Goal: Use online tool/utility: Utilize a website feature to perform a specific function

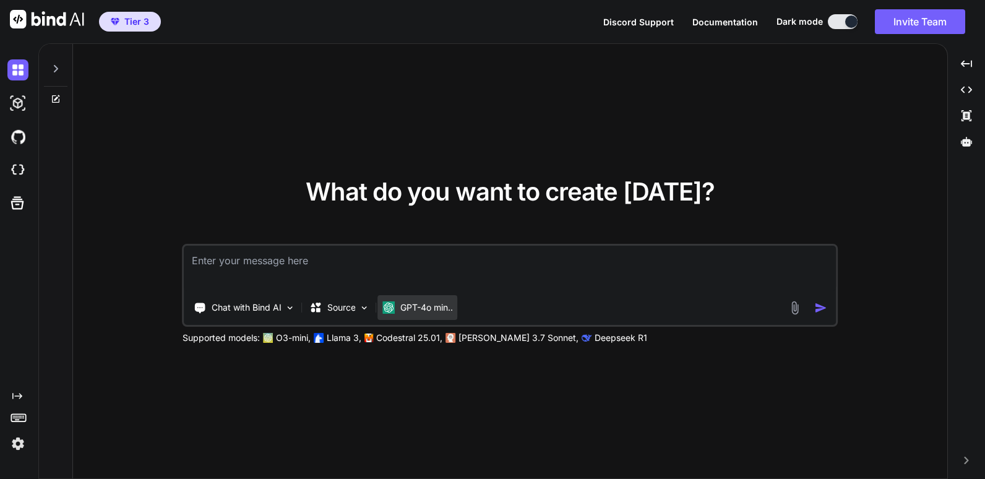
click at [425, 309] on p "GPT-4o min.." at bounding box center [426, 307] width 53 height 12
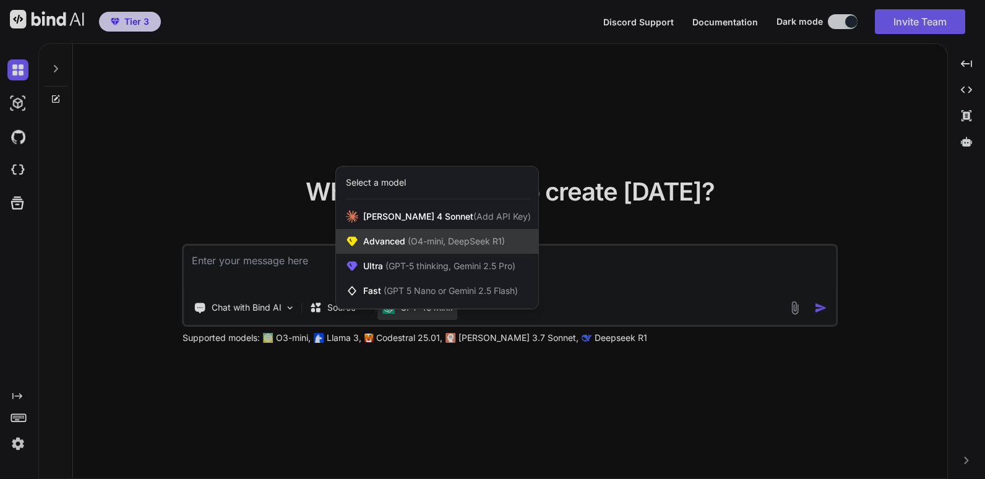
click at [439, 241] on span "(O4-mini, DeepSeek R1)" at bounding box center [455, 241] width 100 height 11
type textarea "x"
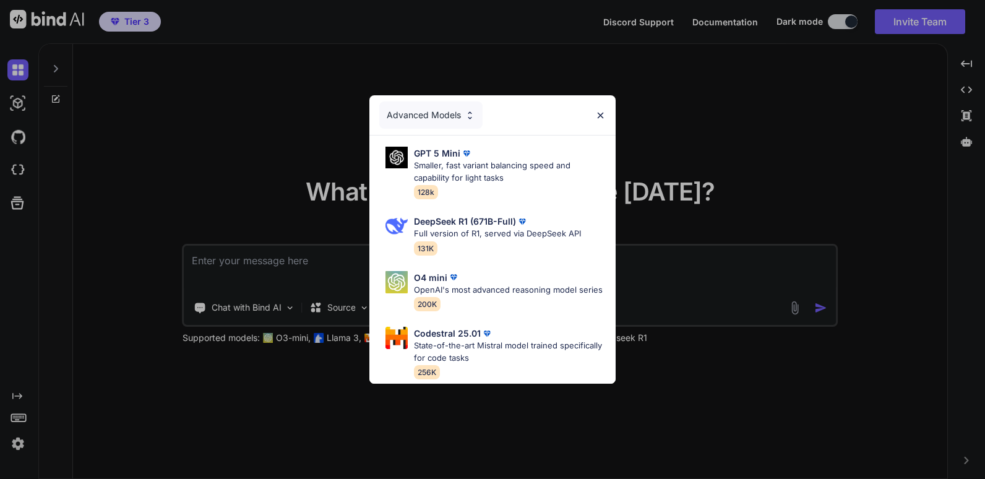
click at [420, 107] on div "Advanced Models" at bounding box center [430, 115] width 103 height 27
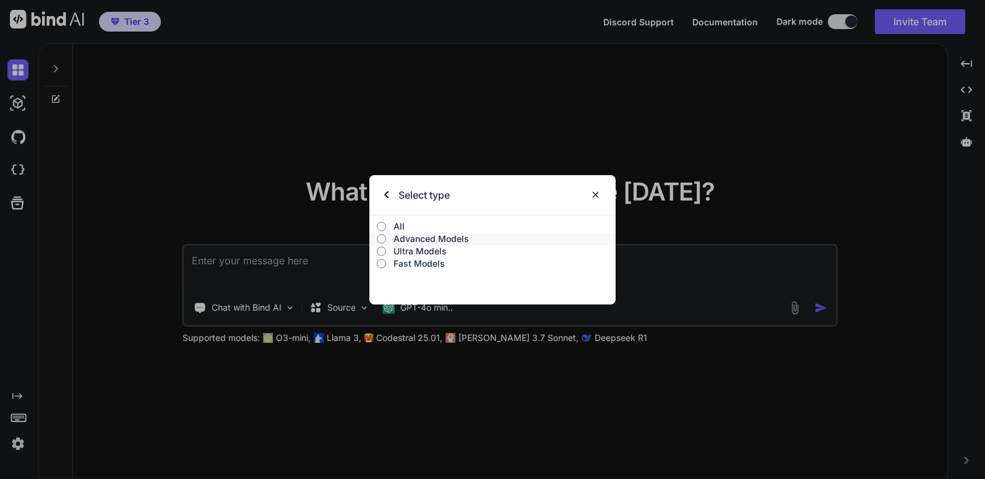
click at [381, 222] on input "All" at bounding box center [381, 227] width 9 height 10
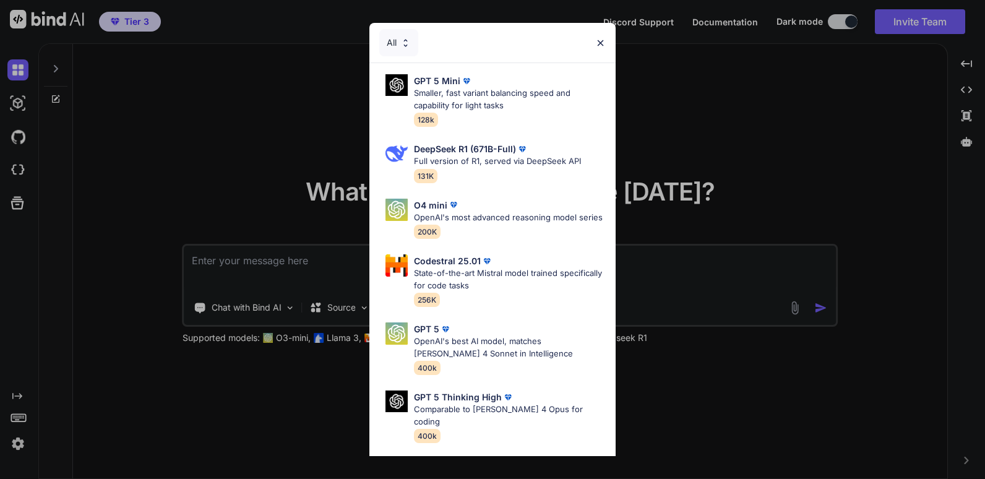
click at [602, 44] on img at bounding box center [600, 43] width 11 height 11
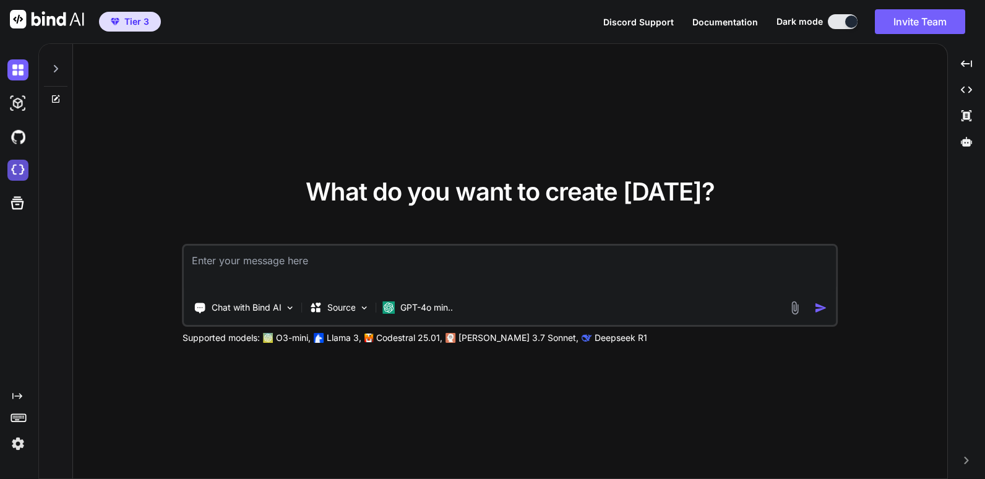
click at [21, 167] on img at bounding box center [17, 170] width 21 height 21
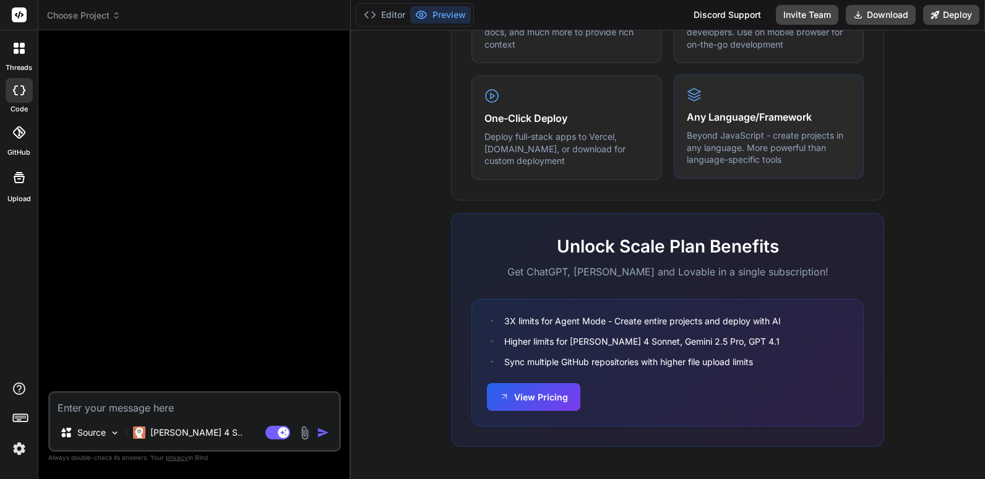
scroll to position [731, 0]
click at [18, 451] on img at bounding box center [19, 448] width 21 height 21
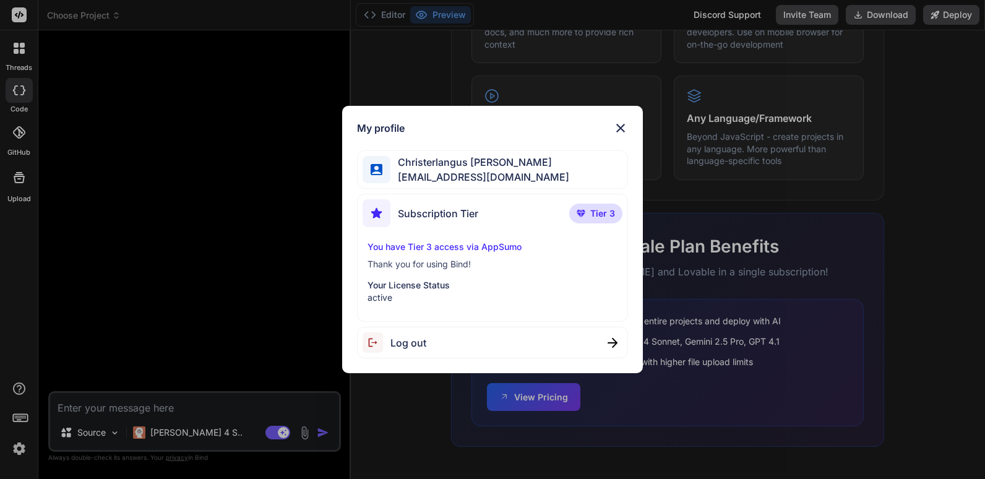
click at [621, 126] on img at bounding box center [620, 128] width 15 height 15
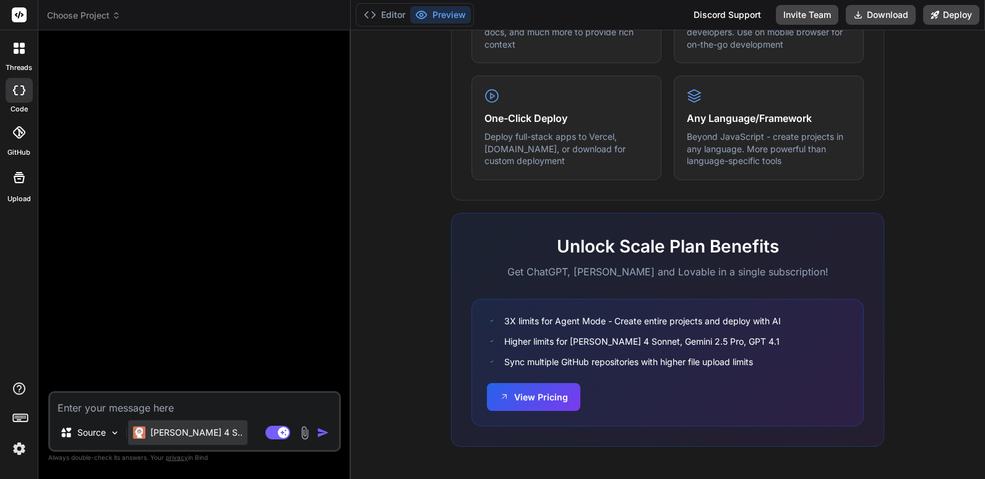
click at [167, 432] on p "[PERSON_NAME] 4 S.." at bounding box center [196, 432] width 92 height 12
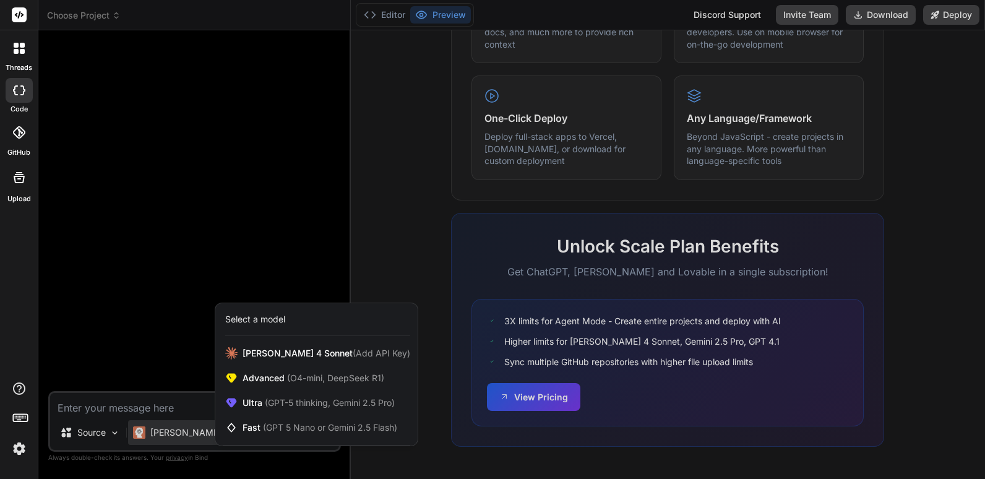
click at [168, 427] on div at bounding box center [492, 239] width 985 height 479
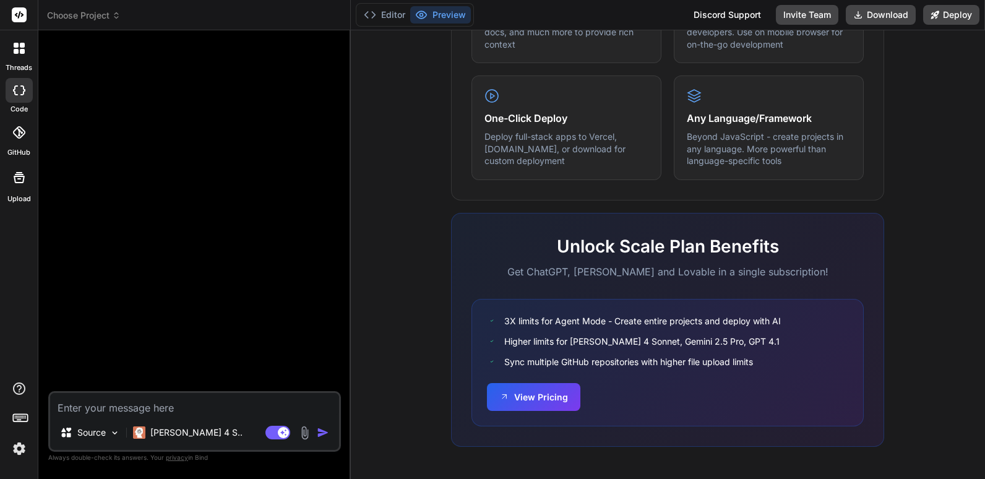
click at [18, 415] on icon at bounding box center [20, 417] width 17 height 17
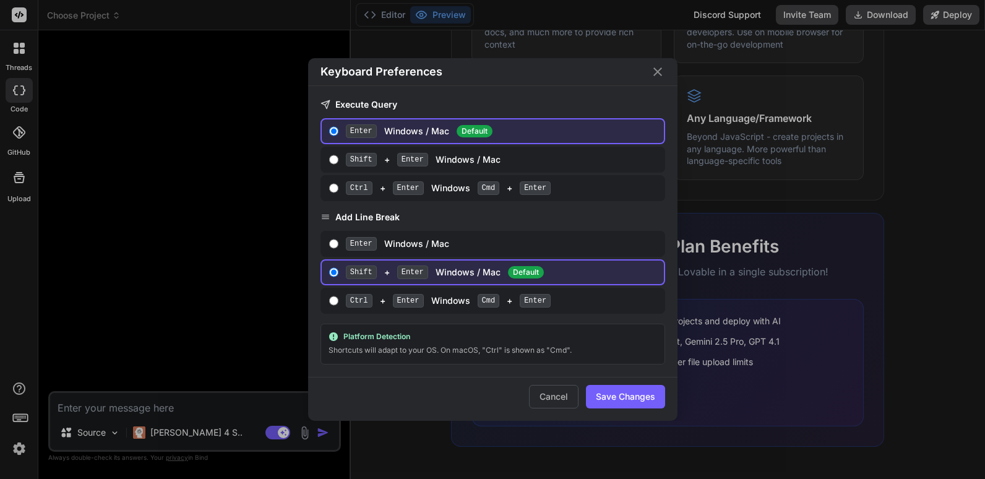
click at [18, 415] on div "Keyboard Preferences Execute Query Enter Windows / Mac Default Shift + Enter Wi…" at bounding box center [492, 239] width 985 height 479
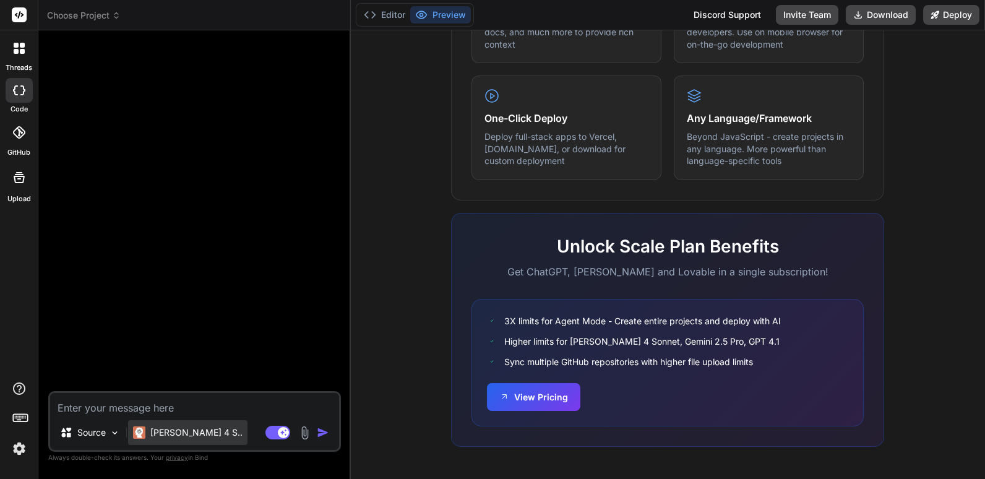
click at [156, 434] on p "[PERSON_NAME] 4 S.." at bounding box center [196, 432] width 92 height 12
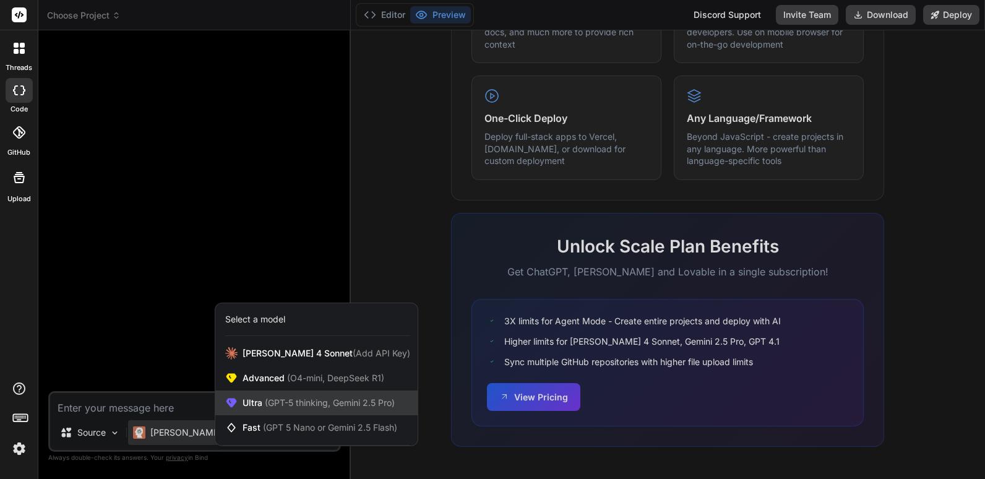
click at [311, 403] on span "(GPT-5 thinking, Gemini 2.5 Pro)" at bounding box center [328, 402] width 132 height 11
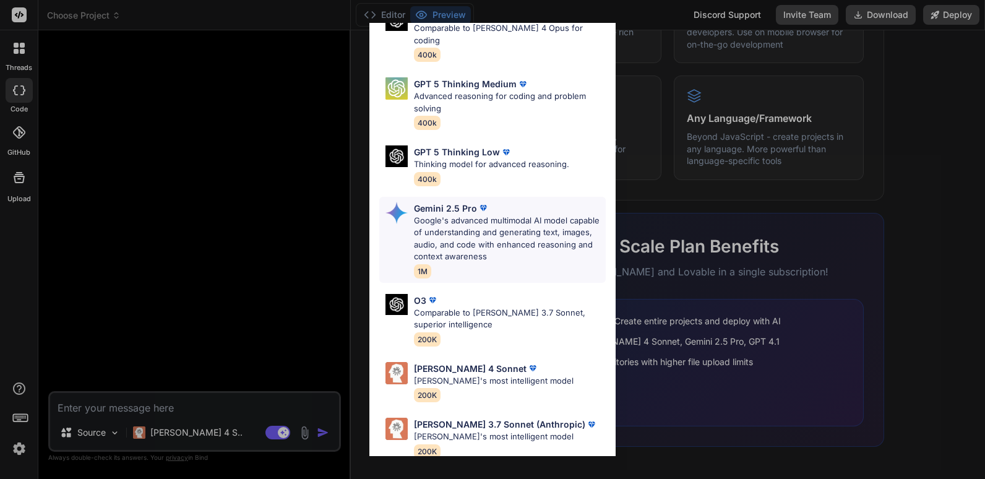
scroll to position [137, 0]
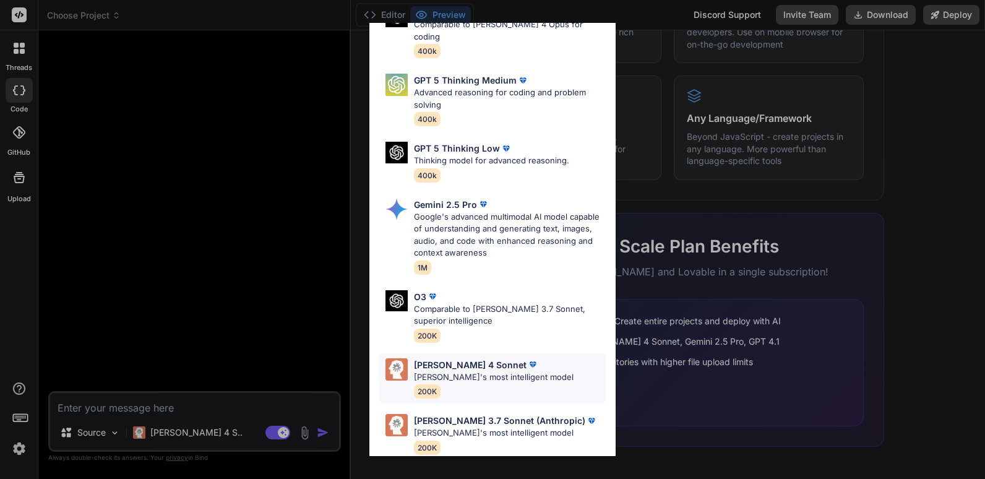
click at [431, 358] on p "[PERSON_NAME] 4 Sonnet" at bounding box center [470, 364] width 113 height 13
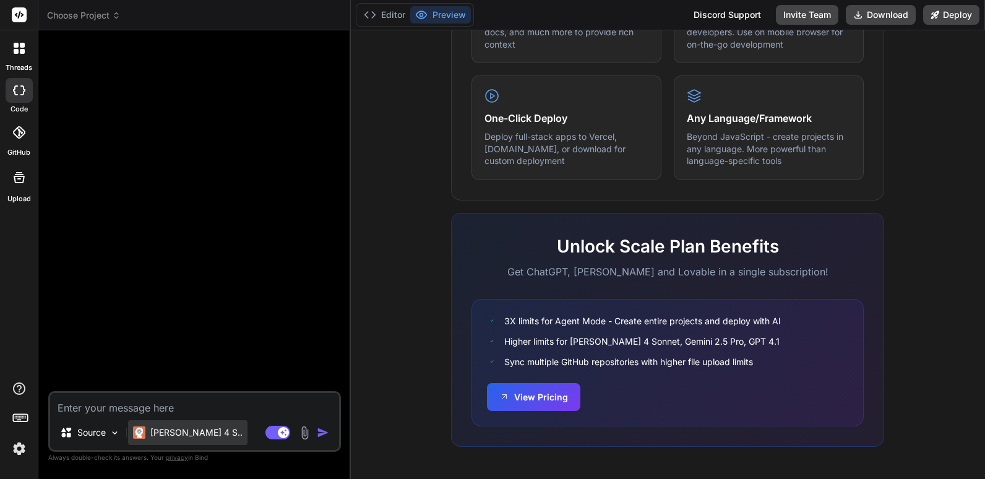
click at [177, 430] on p "[PERSON_NAME] 4 S.." at bounding box center [196, 432] width 92 height 12
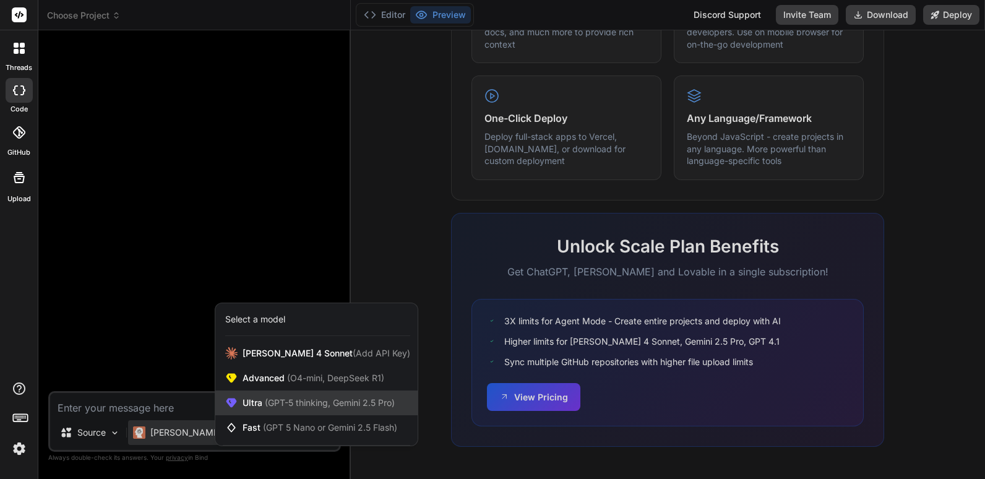
click at [357, 395] on div "Ultra (GPT-5 thinking, Gemini 2.5 Pro)" at bounding box center [316, 403] width 202 height 25
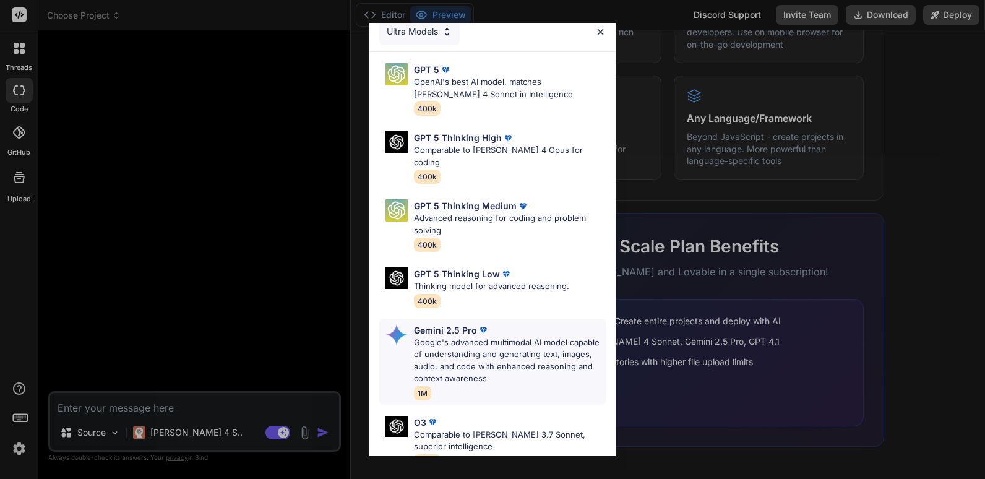
scroll to position [0, 0]
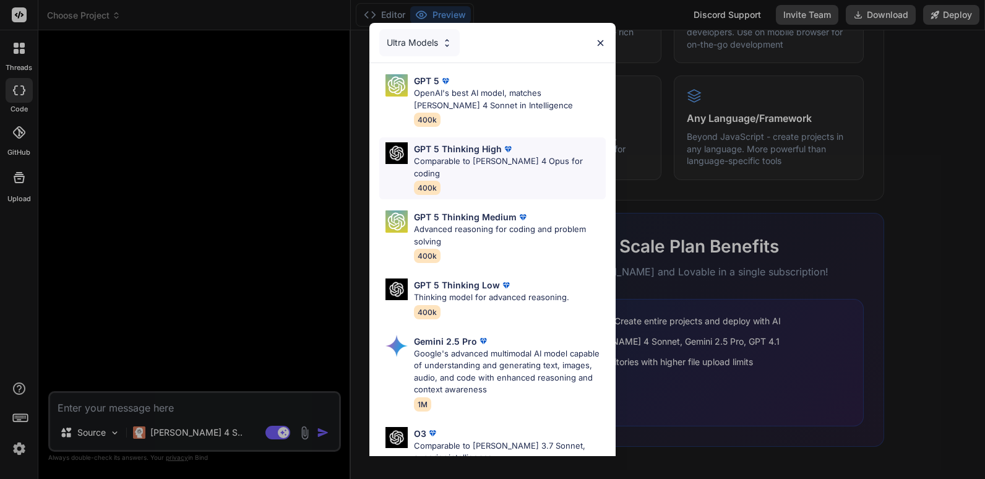
click at [447, 150] on p "GPT 5 Thinking High" at bounding box center [458, 148] width 88 height 13
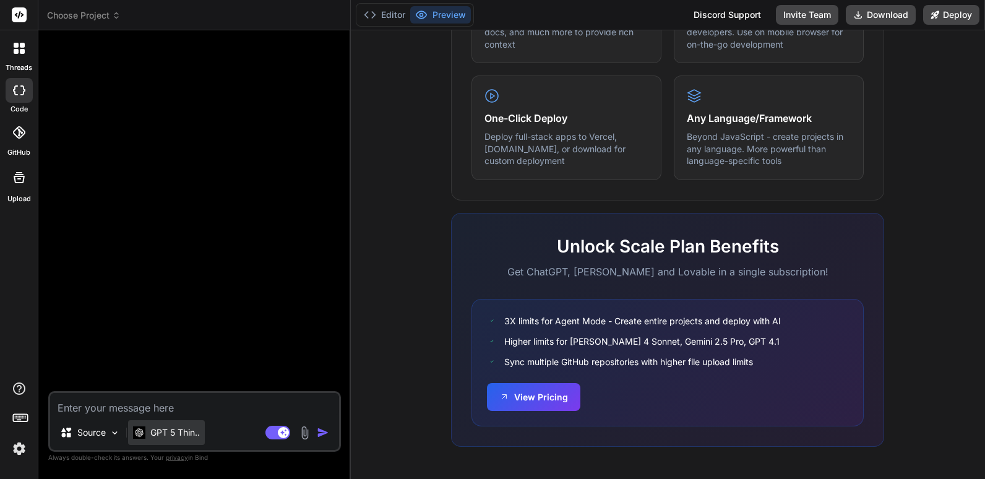
click at [176, 434] on p "GPT 5 Thin.." at bounding box center [175, 432] width 50 height 12
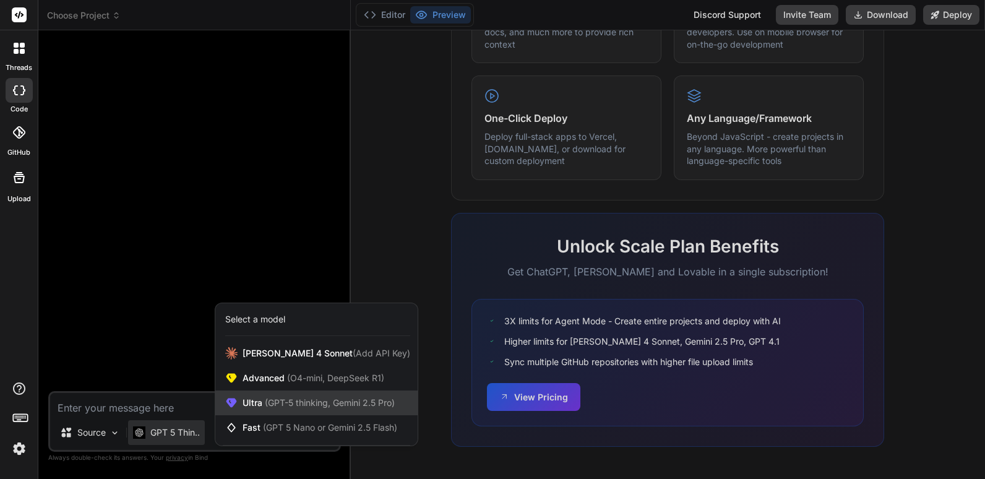
click at [303, 405] on span "(GPT-5 thinking, Gemini 2.5 Pro)" at bounding box center [328, 402] width 132 height 11
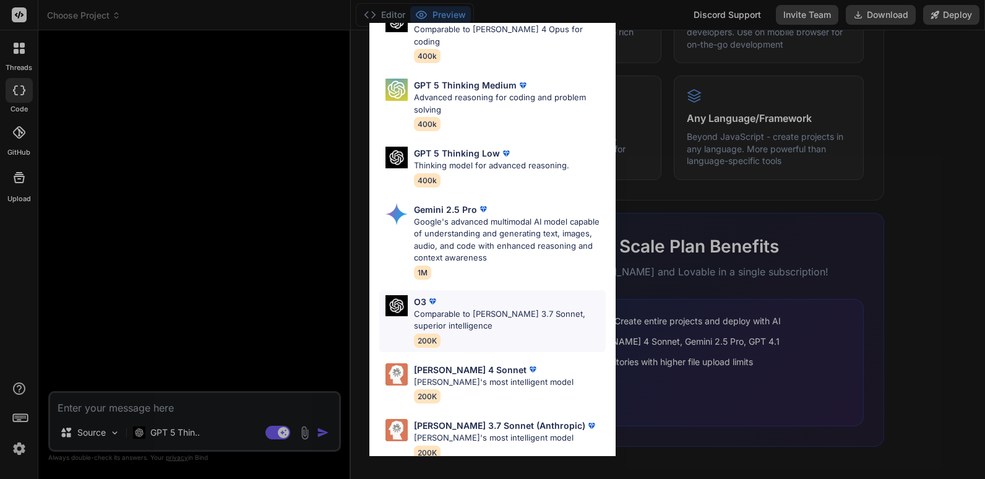
scroll to position [137, 0]
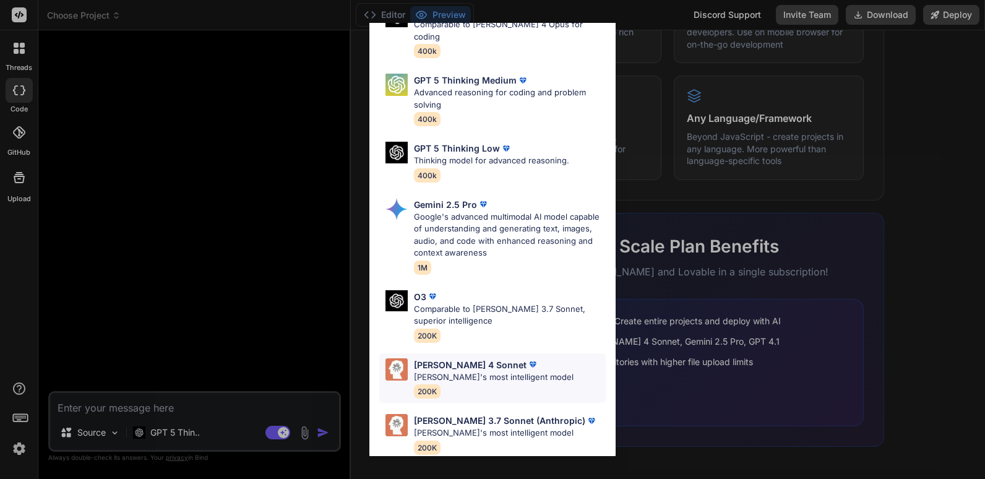
click at [440, 358] on p "[PERSON_NAME] 4 Sonnet" at bounding box center [470, 364] width 113 height 13
type textarea "x"
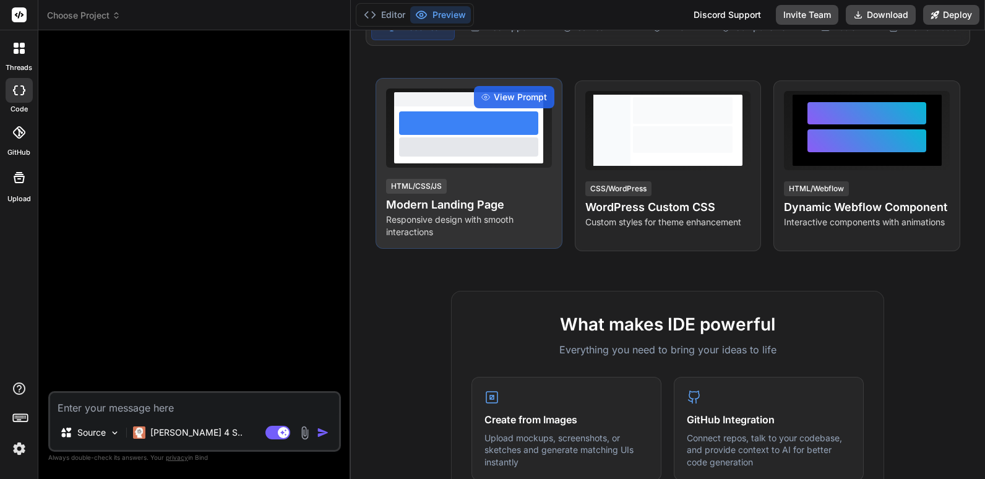
scroll to position [0, 0]
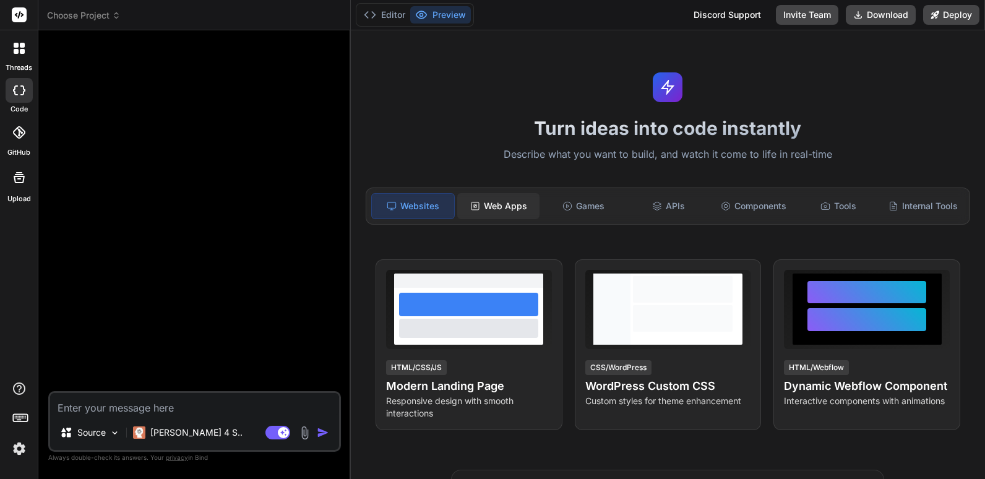
click at [510, 208] on div "Web Apps" at bounding box center [498, 206] width 82 height 26
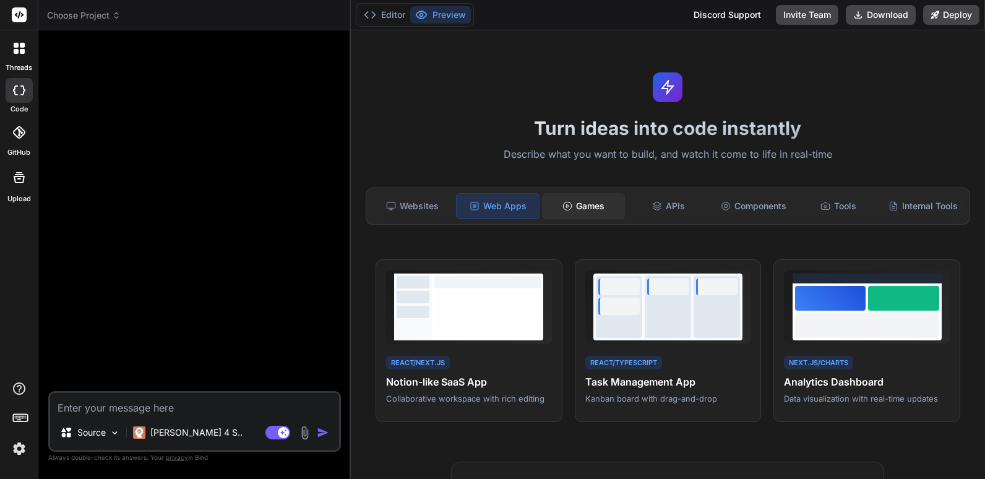
click at [599, 210] on div "Games" at bounding box center [583, 206] width 82 height 26
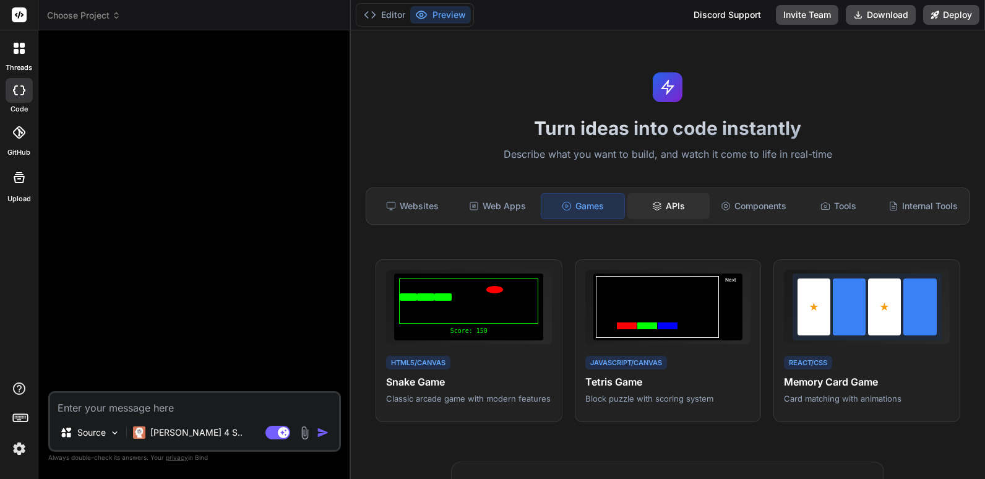
click at [668, 201] on div "APIs" at bounding box center [669, 206] width 82 height 26
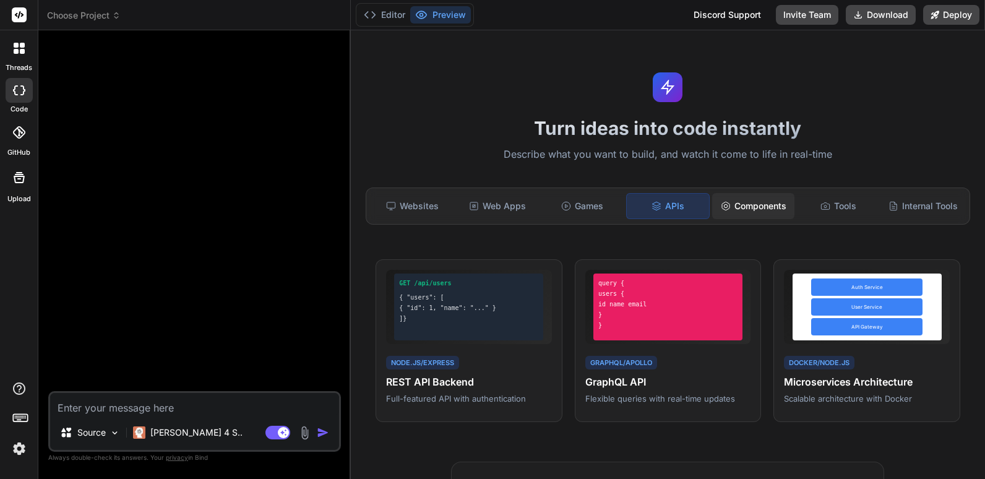
click at [744, 204] on div "Components" at bounding box center [753, 206] width 82 height 26
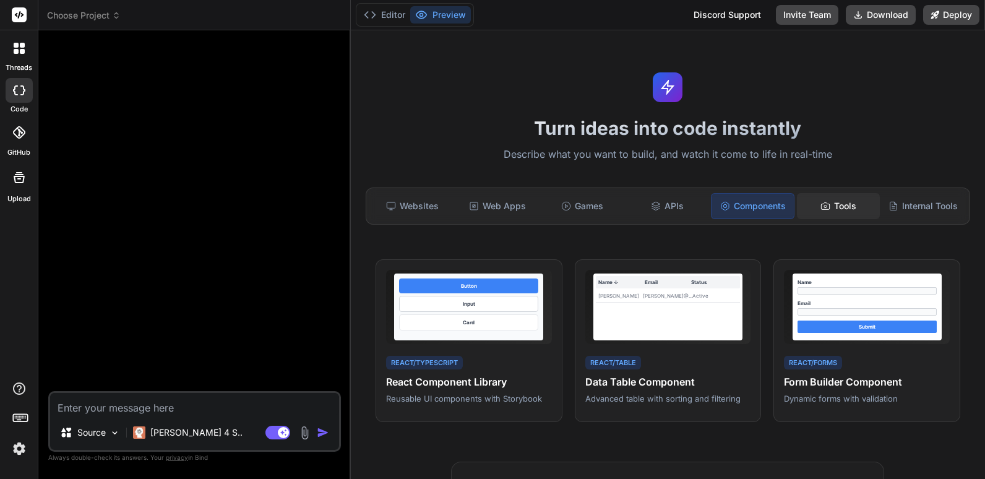
click at [841, 209] on div "Tools" at bounding box center [838, 206] width 82 height 26
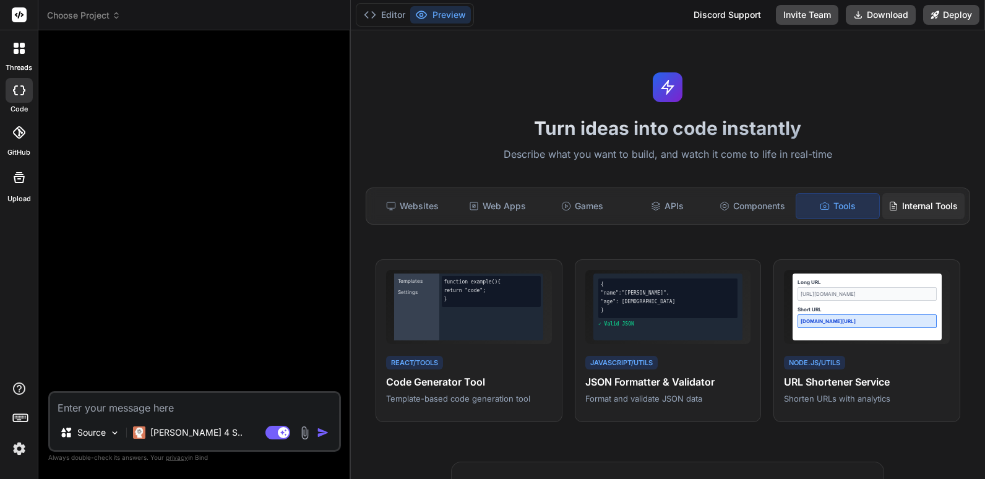
click at [899, 203] on div "Internal Tools" at bounding box center [924, 206] width 82 height 26
